Goal: Find specific page/section: Find specific page/section

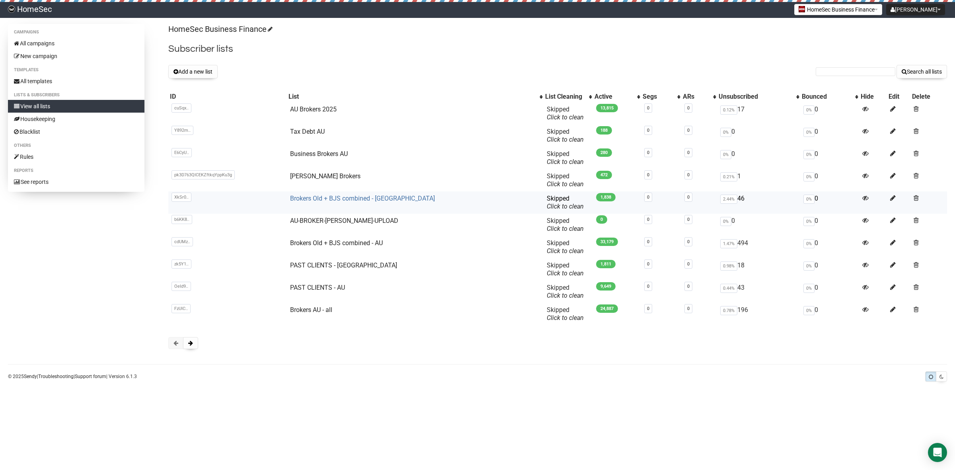
click at [336, 198] on link "Brokers Old + BJS combined - [GEOGRAPHIC_DATA]" at bounding box center [362, 198] width 145 height 8
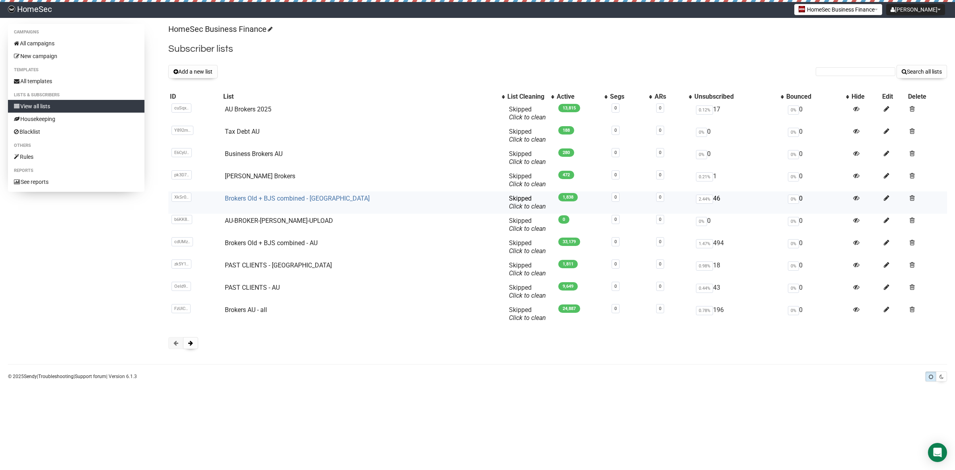
click at [300, 196] on link "Brokers Old + BJS combined - [GEOGRAPHIC_DATA]" at bounding box center [297, 198] width 145 height 8
